Goal: Information Seeking & Learning: Learn about a topic

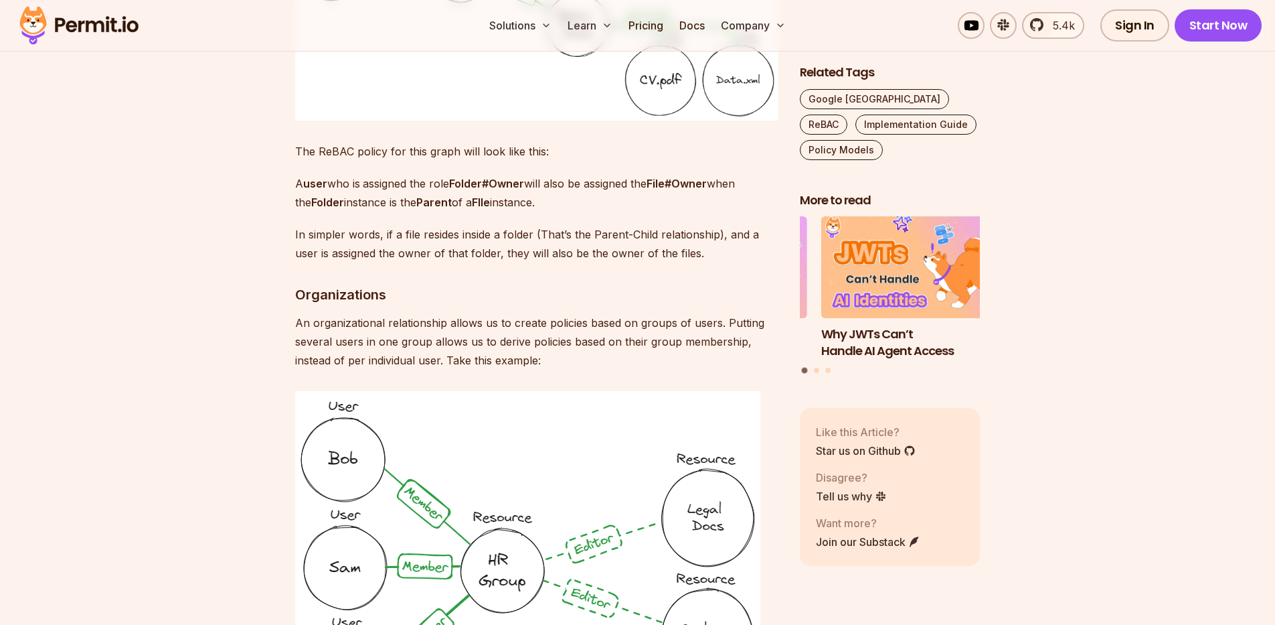
scroll to position [3533, 0]
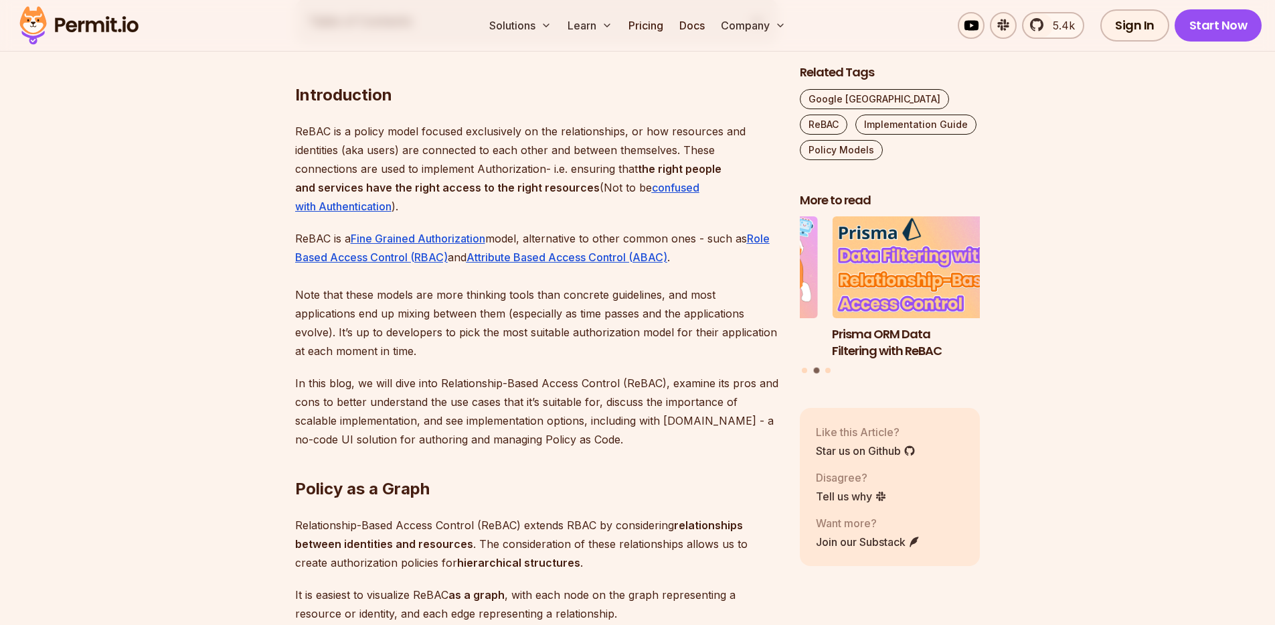
scroll to position [795, 0]
click at [413, 252] on u "Role Based Access Control (RBAC)" at bounding box center [532, 246] width 475 height 32
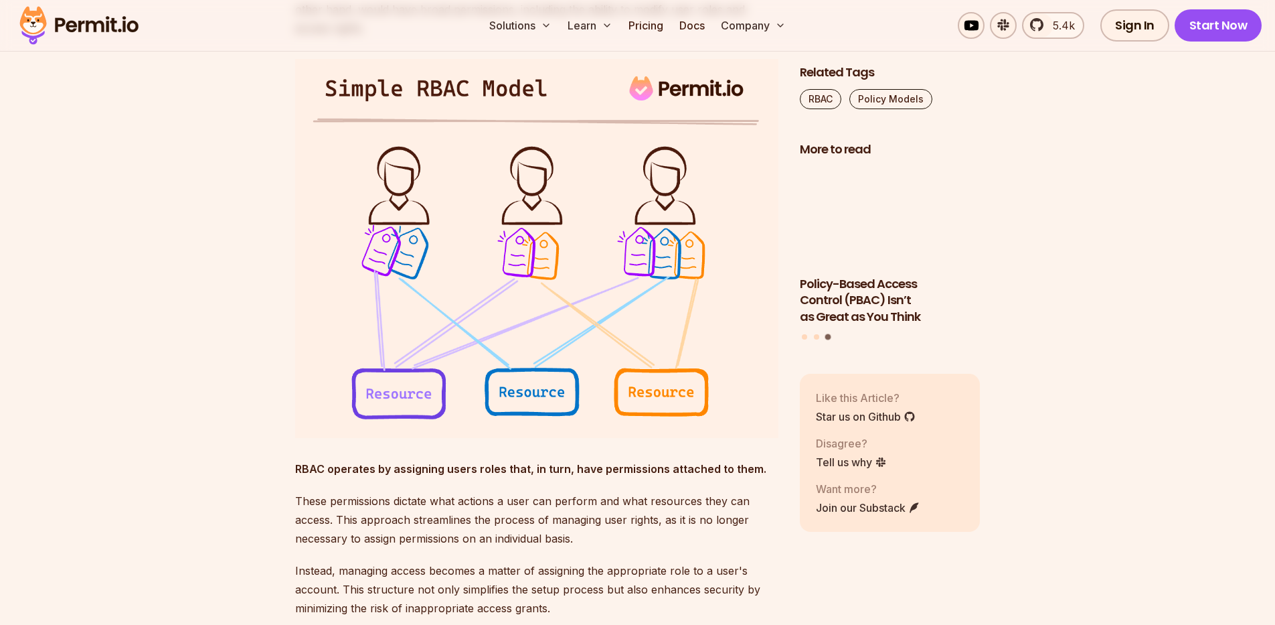
scroll to position [1266, 0]
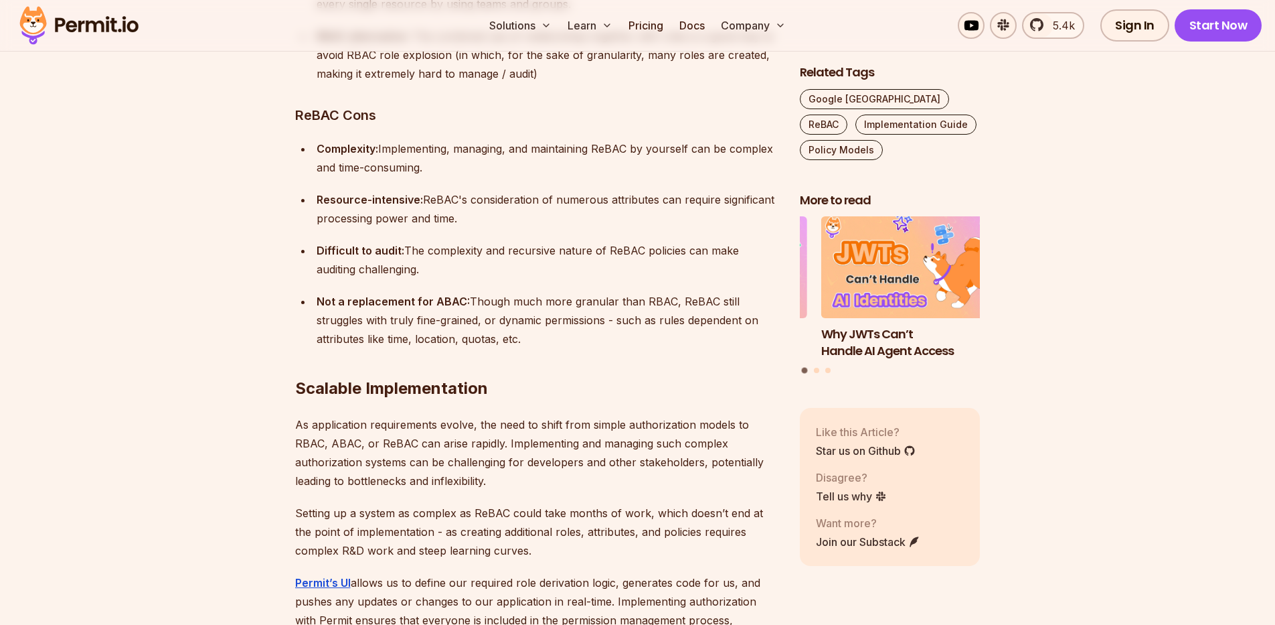
scroll to position [9443, 0]
